Goal: Task Accomplishment & Management: Use online tool/utility

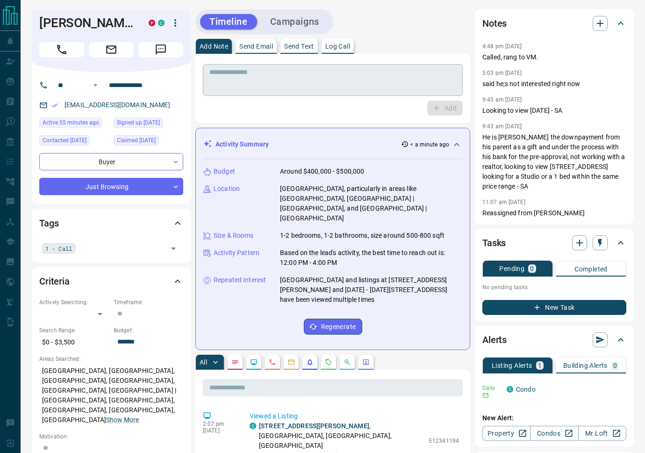
click at [296, 89] on textarea at bounding box center [332, 80] width 247 height 24
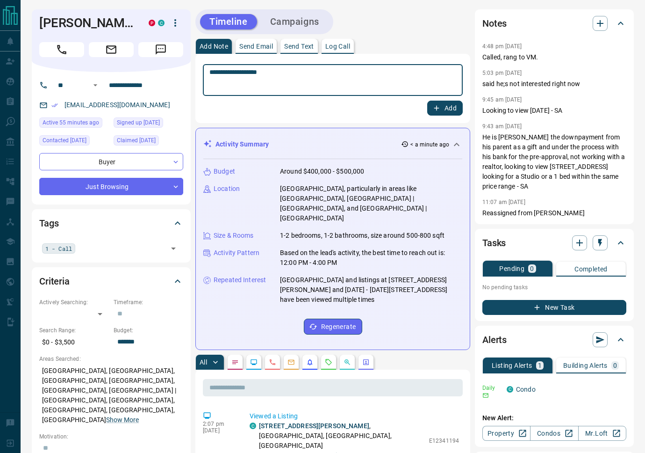
type textarea "**********"
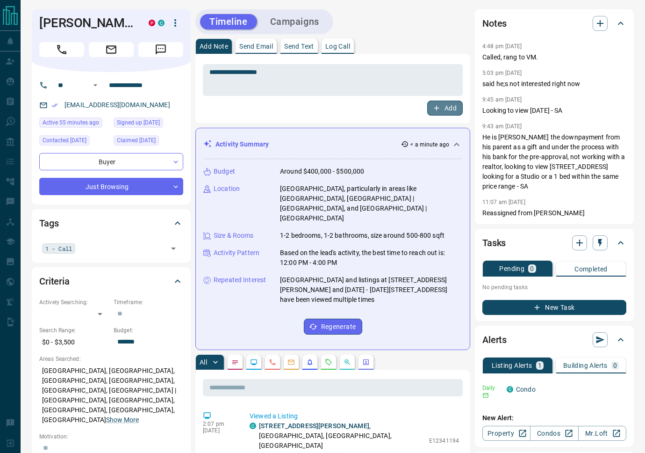
click at [451, 111] on button "Add" at bounding box center [445, 108] width 36 height 15
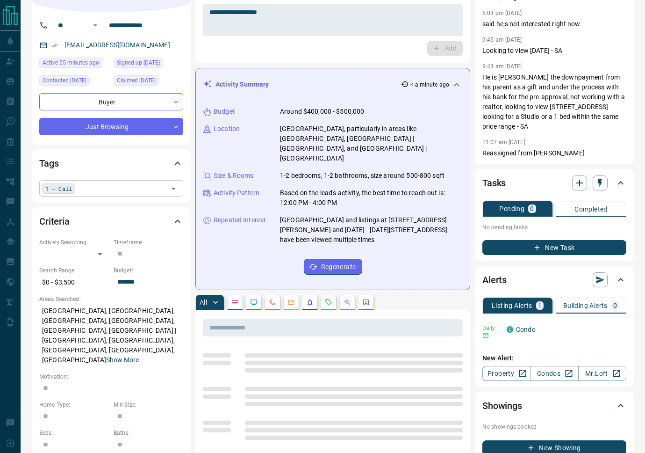
scroll to position [65, 0]
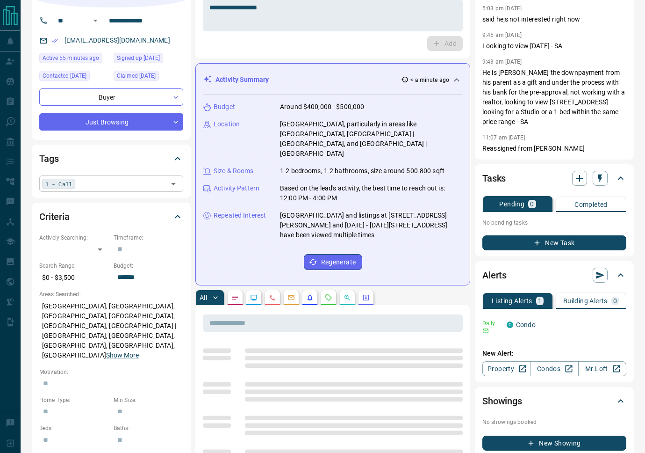
click at [99, 179] on input "text" at bounding box center [121, 183] width 87 height 10
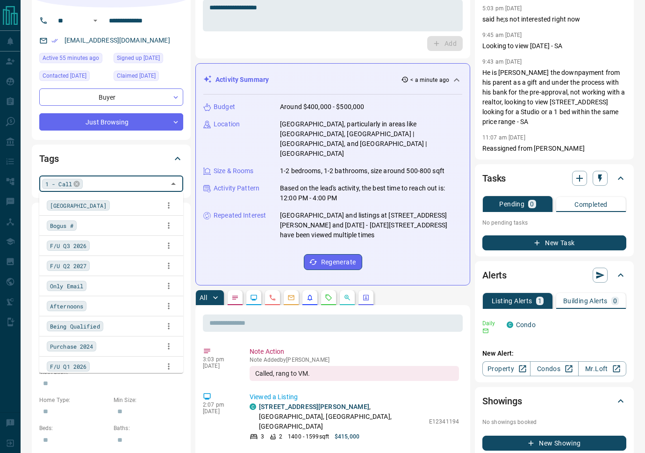
scroll to position [446, 0]
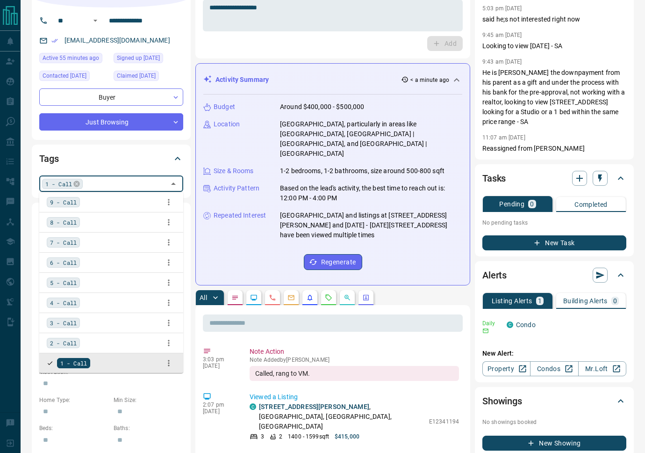
click at [79, 185] on icon at bounding box center [76, 183] width 6 height 6
click at [101, 185] on input "text" at bounding box center [125, 183] width 79 height 10
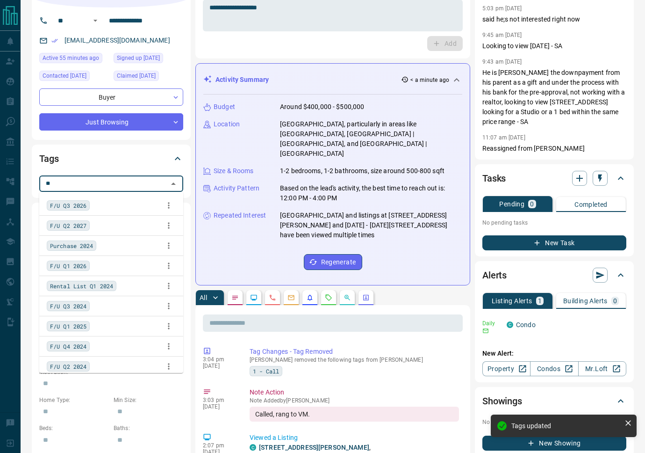
type input "***"
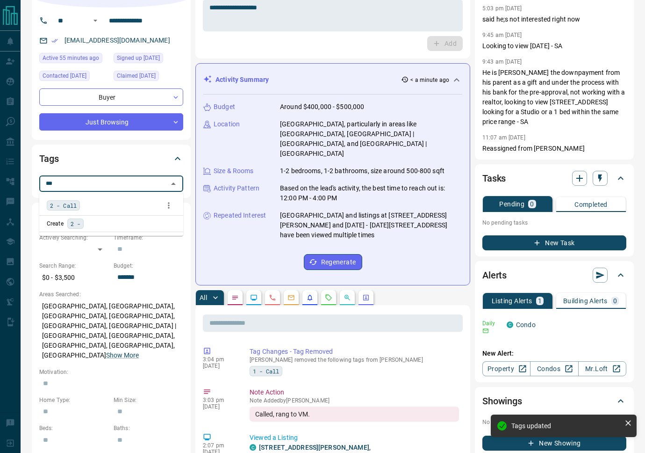
drag, startPoint x: 69, startPoint y: 203, endPoint x: 185, endPoint y: 151, distance: 127.2
click at [70, 203] on span "2 - Call" at bounding box center [63, 205] width 27 height 9
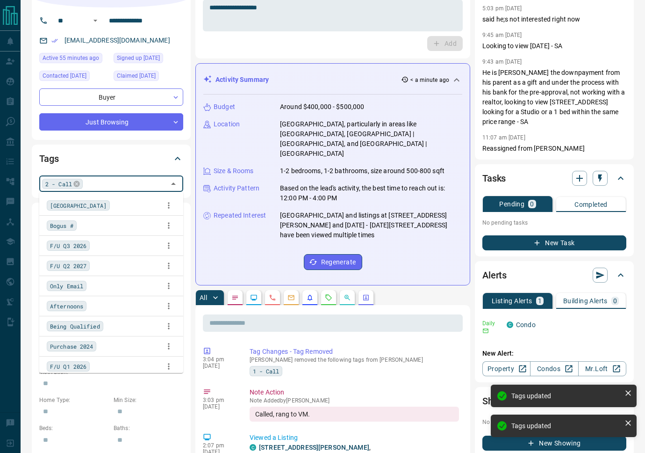
click at [190, 147] on div "Tags 2 - Call ​" at bounding box center [111, 170] width 159 height 53
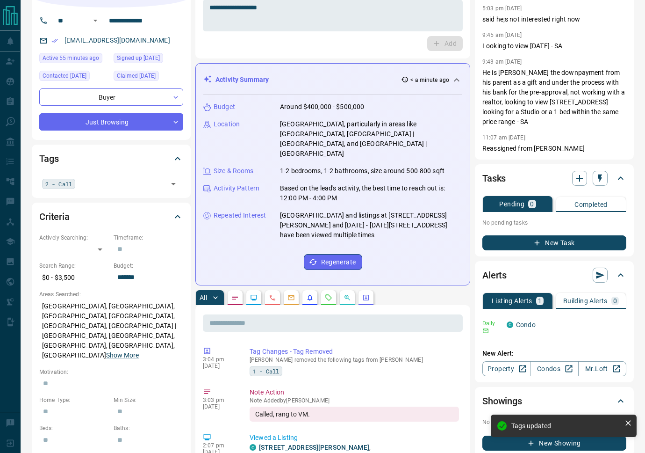
scroll to position [0, 0]
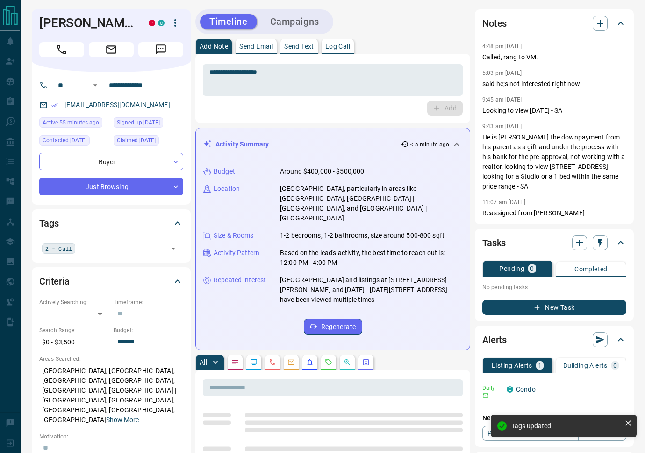
click at [407, 24] on div "Timeline Campaigns" at bounding box center [332, 21] width 275 height 25
